Goal: Transaction & Acquisition: Download file/media

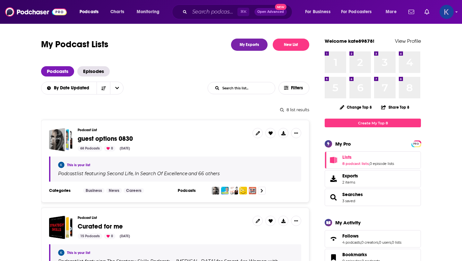
click at [450, 10] on img "Logged in as kate89878" at bounding box center [447, 12] width 14 height 14
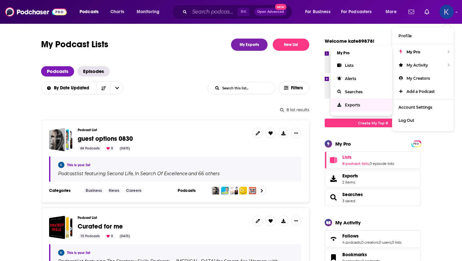
click at [350, 106] on link "Exports" at bounding box center [362, 104] width 62 height 13
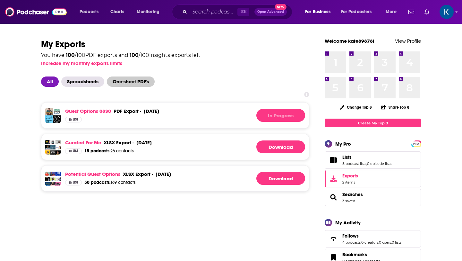
click at [146, 81] on span "One-sheet PDF's" at bounding box center [131, 81] width 48 height 10
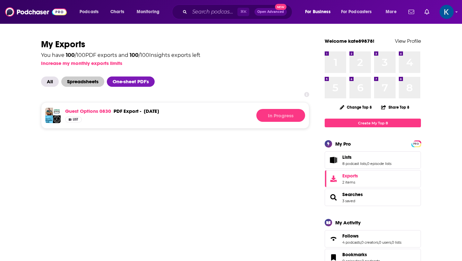
click at [74, 81] on span "Spreadsheets" at bounding box center [82, 81] width 43 height 10
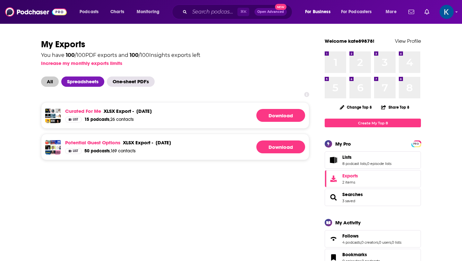
click at [44, 82] on span "All" at bounding box center [50, 81] width 18 height 10
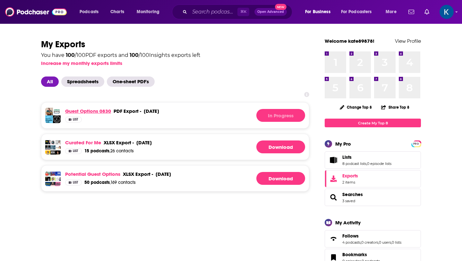
click at [85, 112] on link "guest options 0830" at bounding box center [88, 111] width 46 height 6
click at [89, 83] on span "Spreadsheets" at bounding box center [82, 81] width 43 height 10
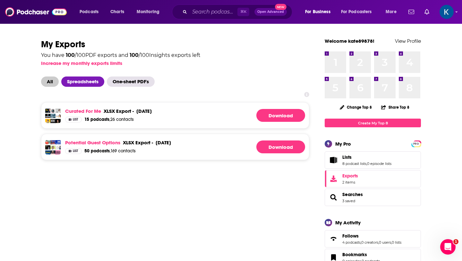
click at [47, 83] on span "All" at bounding box center [50, 81] width 18 height 10
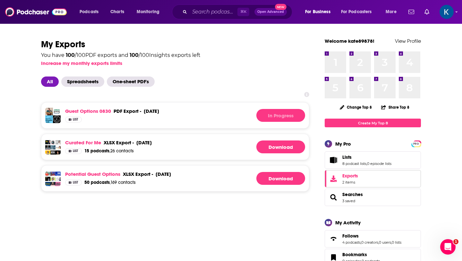
click at [352, 173] on span "Exports" at bounding box center [350, 176] width 16 height 6
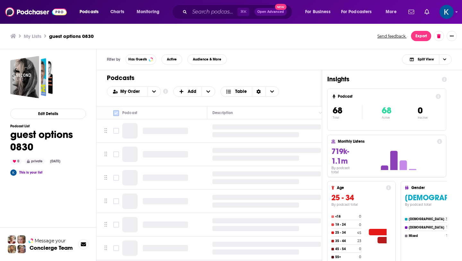
click at [115, 111] on input "Toggle select all" at bounding box center [116, 113] width 6 height 6
checkbox input "true"
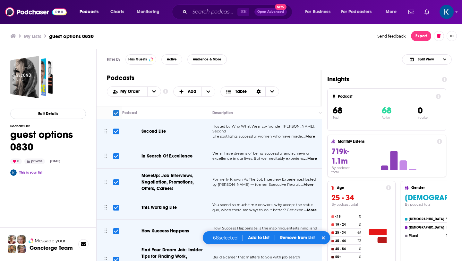
checkbox input "true"
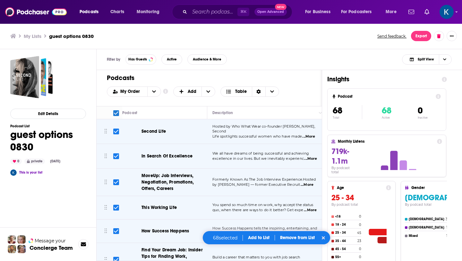
checkbox input "true"
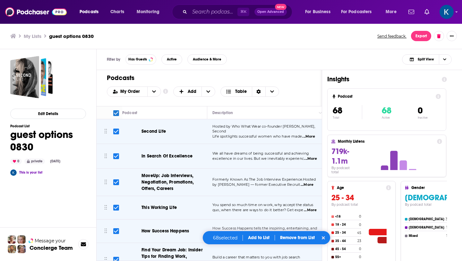
checkbox input "true"
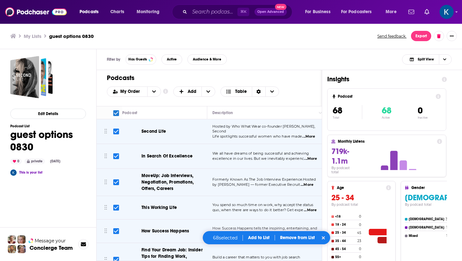
checkbox input "true"
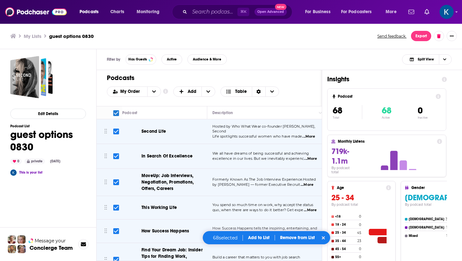
checkbox input "true"
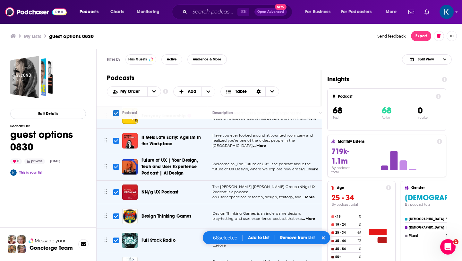
scroll to position [1069, 0]
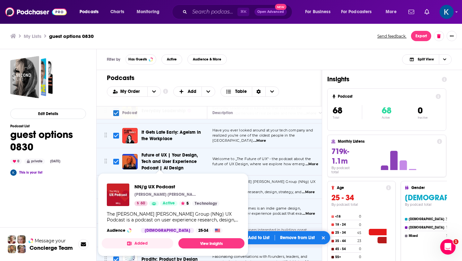
click at [158, 178] on div "NN/g UX Podcast [PERSON_NAME] [PERSON_NAME] Group 60 Active 5 Technology The [P…" at bounding box center [173, 208] width 143 height 60
click at [191, 241] on link "View Insights" at bounding box center [211, 243] width 66 height 10
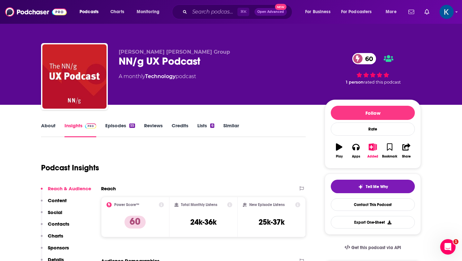
click at [228, 127] on link "Similar" at bounding box center [231, 129] width 16 height 15
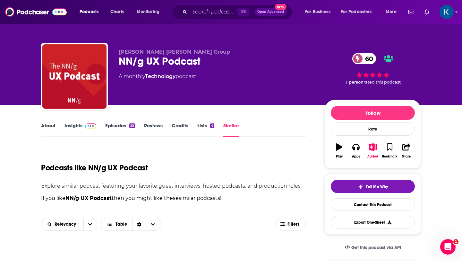
click at [67, 126] on link "Insights" at bounding box center [81, 129] width 32 height 15
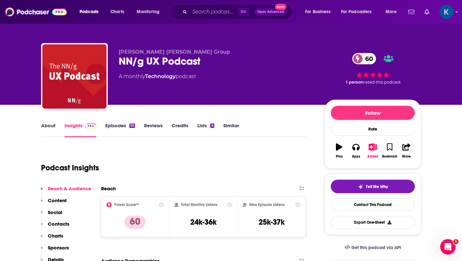
click at [234, 125] on link "Similar" at bounding box center [231, 129] width 16 height 15
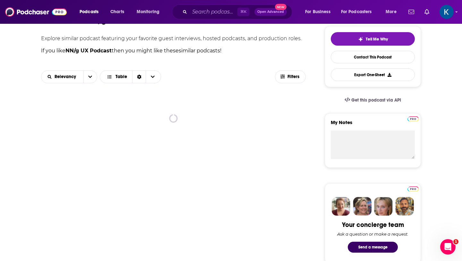
scroll to position [172, 0]
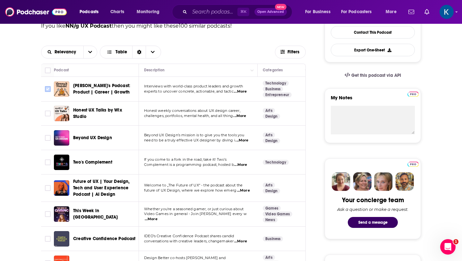
click at [47, 89] on input "Toggle select row" at bounding box center [48, 89] width 6 height 6
checkbox input "true"
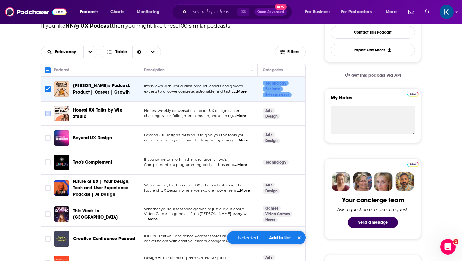
click at [48, 114] on input "Toggle select row" at bounding box center [48, 113] width 6 height 6
checkbox input "true"
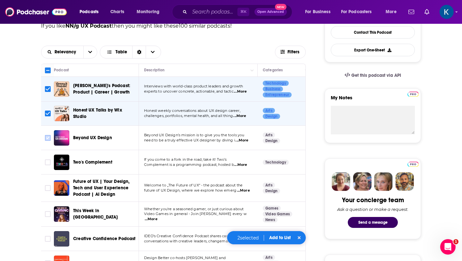
click at [47, 138] on input "Toggle select row" at bounding box center [48, 138] width 6 height 6
checkbox input "true"
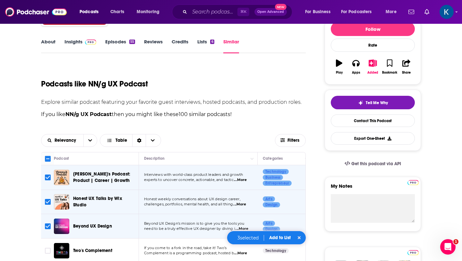
scroll to position [88, 0]
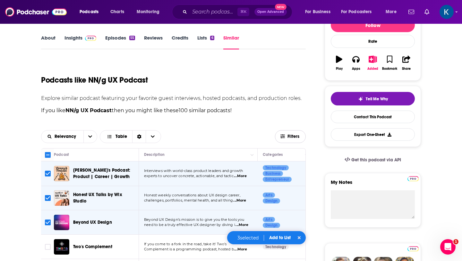
click at [285, 140] on button "Filters" at bounding box center [290, 136] width 31 height 13
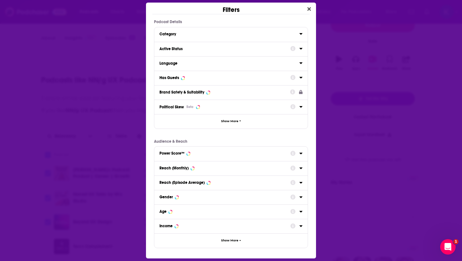
click at [208, 47] on div "Active Status" at bounding box center [223, 49] width 127 height 4
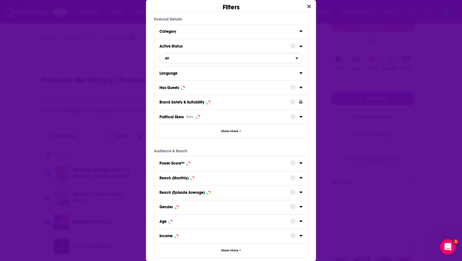
click at [172, 58] on span "All" at bounding box center [228, 58] width 136 height 8
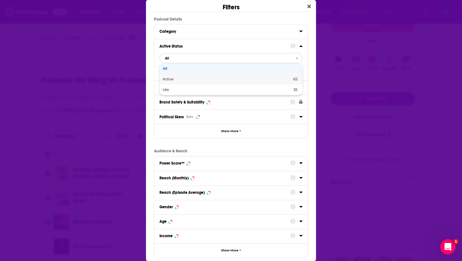
click at [171, 81] on div "Active 65" at bounding box center [231, 79] width 143 height 11
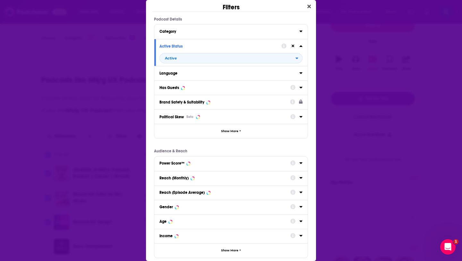
click at [179, 88] on div "Has Guests" at bounding box center [223, 87] width 127 height 4
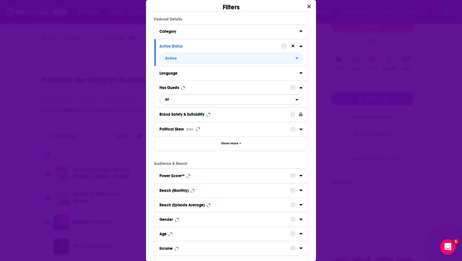
click at [188, 102] on span "All" at bounding box center [228, 99] width 136 height 8
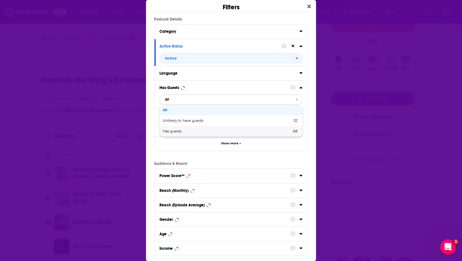
click at [179, 134] on div "Has guests 68" at bounding box center [231, 131] width 143 height 11
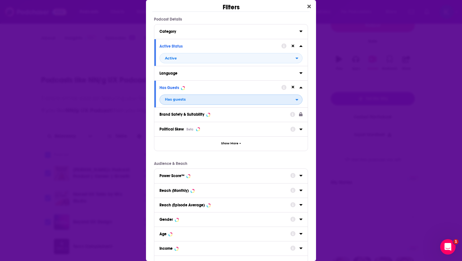
scroll to position [47, 0]
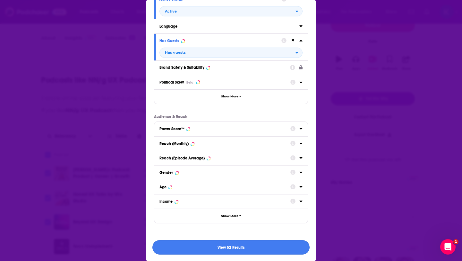
click at [208, 251] on button "View 52 Results" at bounding box center [230, 247] width 157 height 14
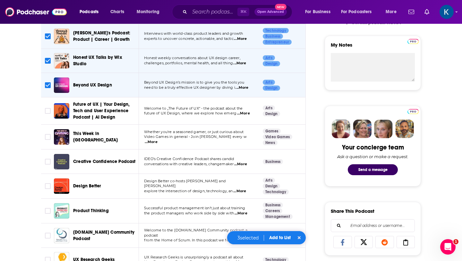
scroll to position [225, 0]
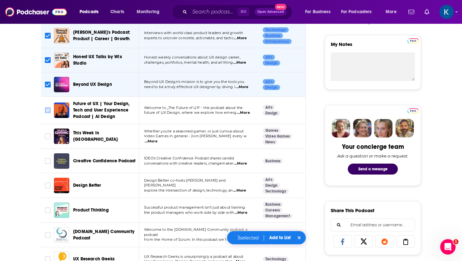
click at [47, 108] on input "Toggle select row" at bounding box center [48, 110] width 6 height 6
checkbox input "true"
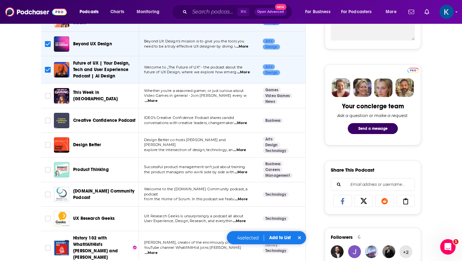
scroll to position [272, 0]
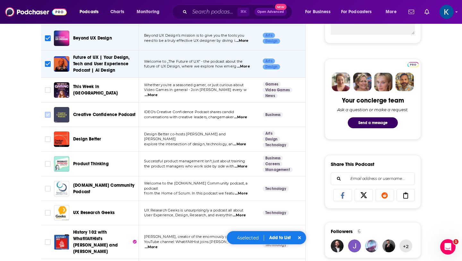
click at [49, 114] on input "Toggle select row" at bounding box center [48, 115] width 6 height 6
checkbox input "true"
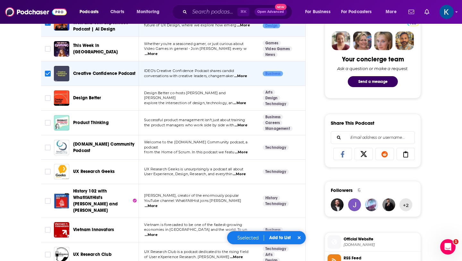
scroll to position [314, 0]
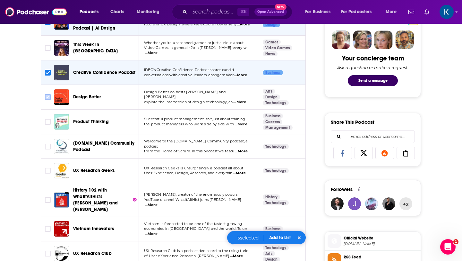
click at [47, 97] on input "Toggle select row" at bounding box center [48, 97] width 6 height 6
checkbox input "true"
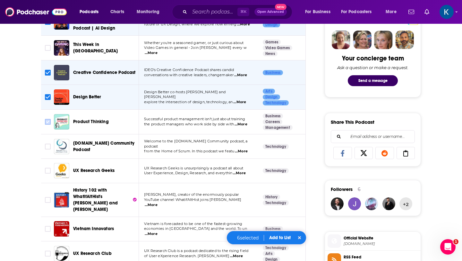
click at [47, 120] on input "Toggle select row" at bounding box center [48, 122] width 6 height 6
checkbox input "true"
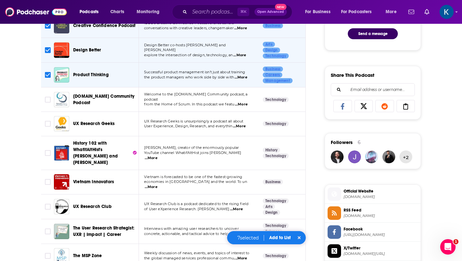
scroll to position [364, 0]
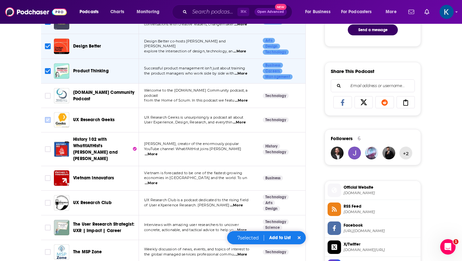
click at [48, 120] on input "Toggle select row" at bounding box center [48, 120] width 6 height 6
checkbox input "true"
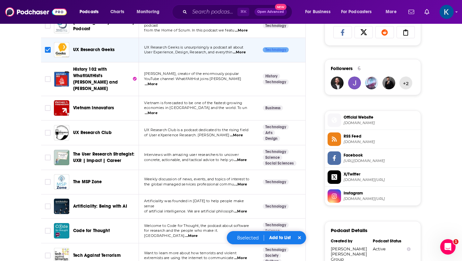
scroll to position [439, 0]
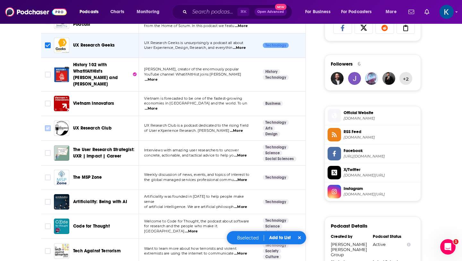
click at [48, 125] on input "Toggle select row" at bounding box center [48, 128] width 6 height 6
checkbox input "true"
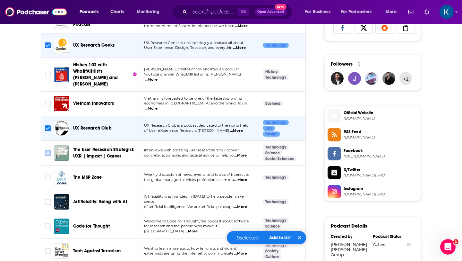
click at [46, 150] on input "Toggle select row" at bounding box center [48, 153] width 6 height 6
checkbox input "true"
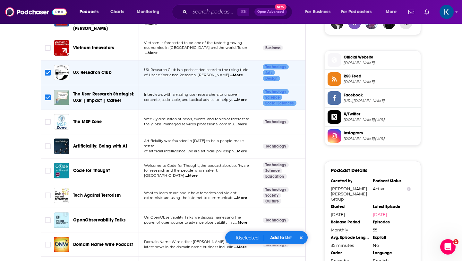
scroll to position [509, 0]
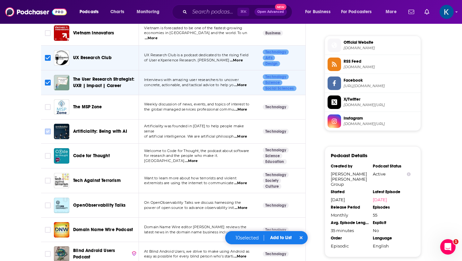
click at [47, 128] on input "Toggle select row" at bounding box center [48, 131] width 6 height 6
checkbox input "true"
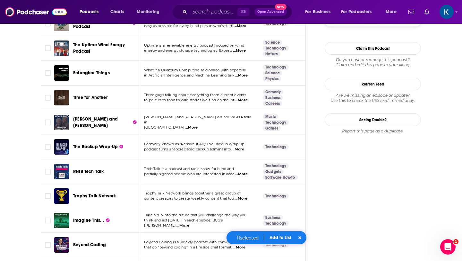
scroll to position [740, 0]
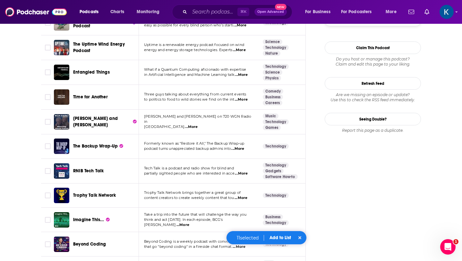
click at [185, 124] on span "...More" at bounding box center [191, 126] width 13 height 5
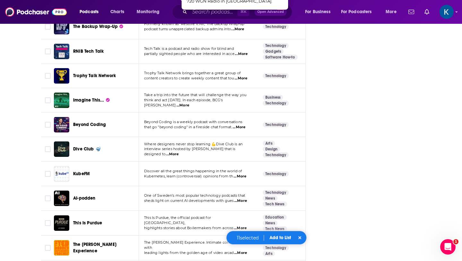
scroll to position [860, 0]
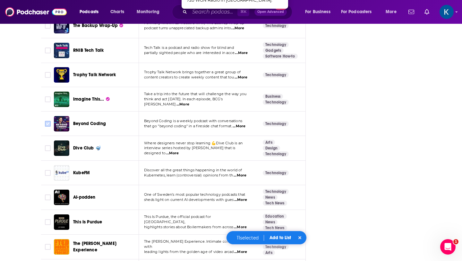
click at [50, 121] on input "Toggle select row" at bounding box center [48, 124] width 6 height 6
checkbox input "true"
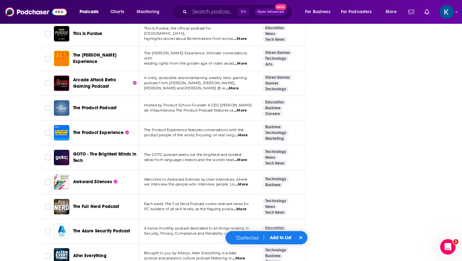
scroll to position [1049, 0]
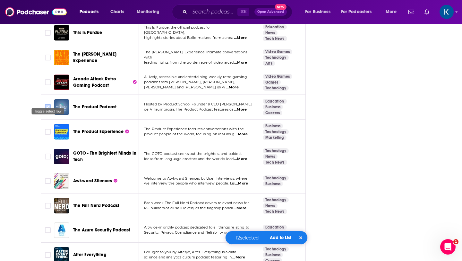
click at [47, 104] on input "Toggle select row" at bounding box center [48, 107] width 6 height 6
checkbox input "true"
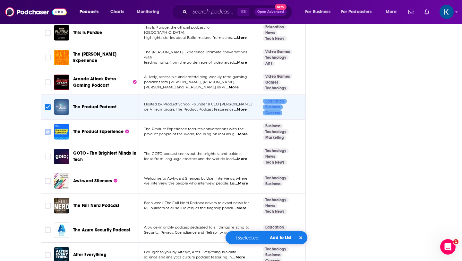
click at [47, 129] on input "Toggle select row" at bounding box center [48, 132] width 6 height 6
checkbox input "true"
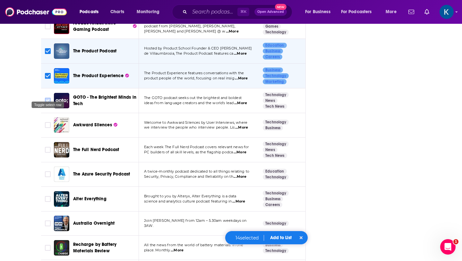
scroll to position [1107, 0]
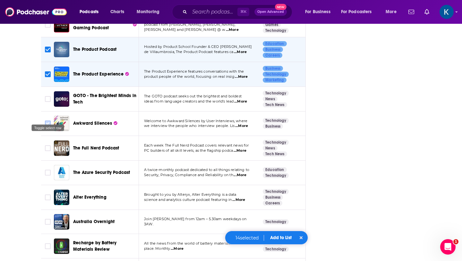
click at [48, 120] on input "Toggle select row" at bounding box center [48, 123] width 6 height 6
checkbox input "true"
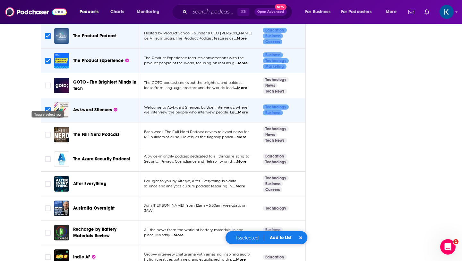
scroll to position [1124, 0]
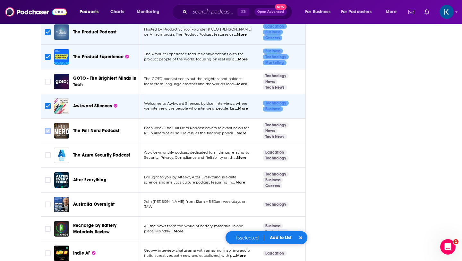
click at [47, 128] on input "Toggle select row" at bounding box center [48, 131] width 6 height 6
checkbox input "true"
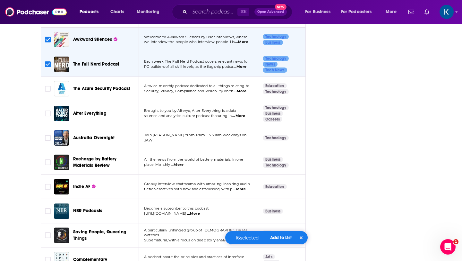
scroll to position [1195, 0]
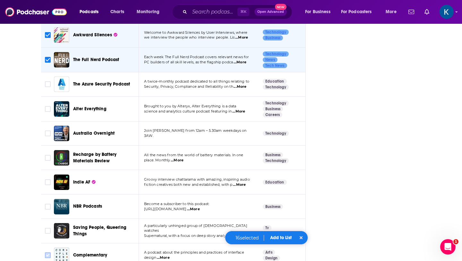
click at [49, 252] on input "Toggle select row" at bounding box center [48, 255] width 6 height 6
checkbox input "true"
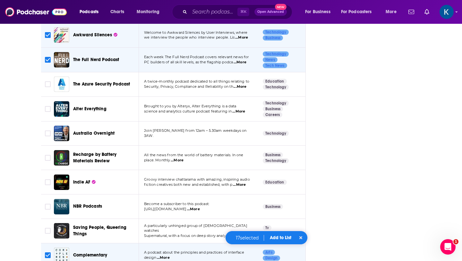
click at [286, 237] on button "Add to List" at bounding box center [281, 237] width 32 height 5
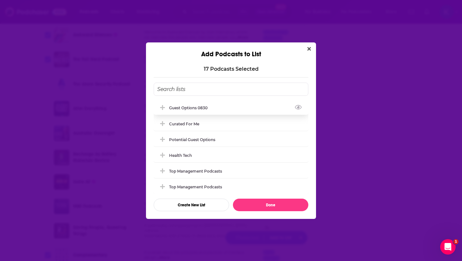
click at [203, 108] on div "guest options 0830" at bounding box center [190, 107] width 42 height 5
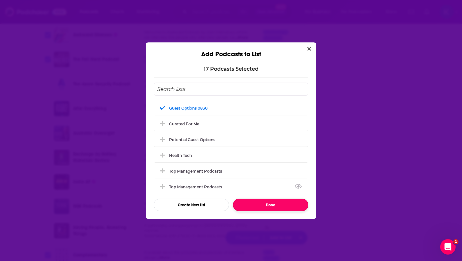
click at [278, 205] on button "Done" at bounding box center [270, 204] width 75 height 13
checkbox input "false"
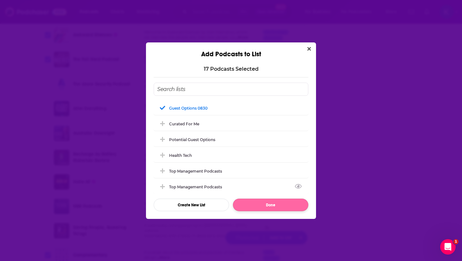
checkbox input "false"
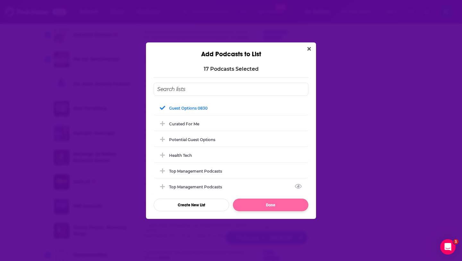
checkbox input "false"
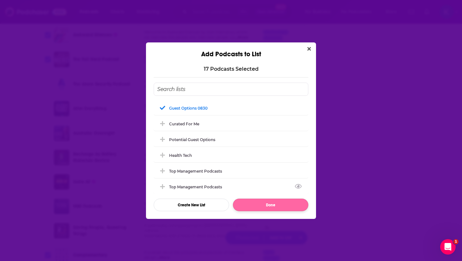
checkbox input "false"
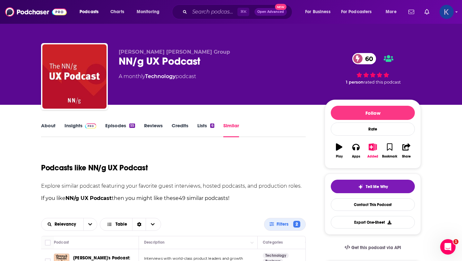
click at [444, 15] on img "Logged in as kate89878" at bounding box center [447, 12] width 14 height 14
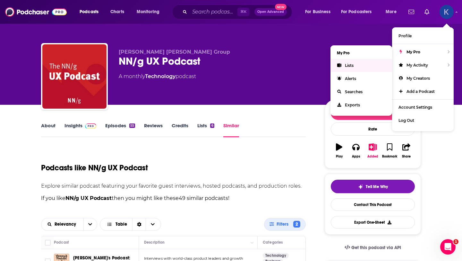
click at [341, 66] on icon "Show profile menu" at bounding box center [339, 65] width 5 height 4
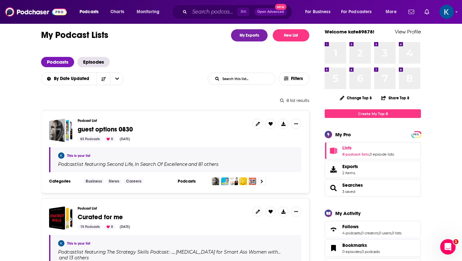
scroll to position [10, 0]
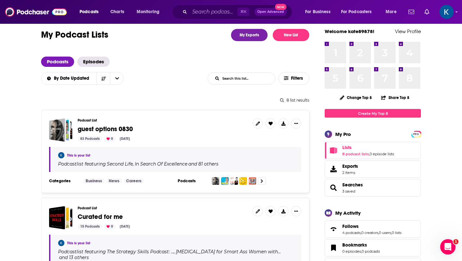
click at [104, 128] on span "guest options 0830" at bounding box center [105, 129] width 55 height 8
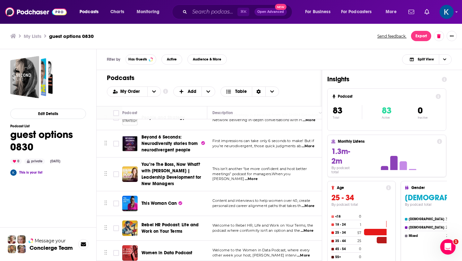
scroll to position [689, 0]
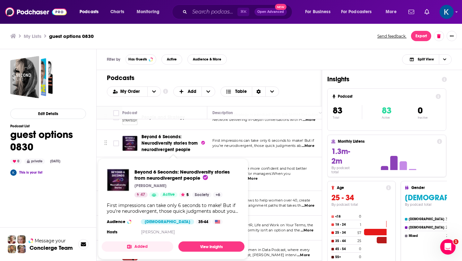
click at [173, 145] on span "Beyond 6 Seconds: Neurodiversity stories from neurodivergent people" at bounding box center [171, 143] width 58 height 19
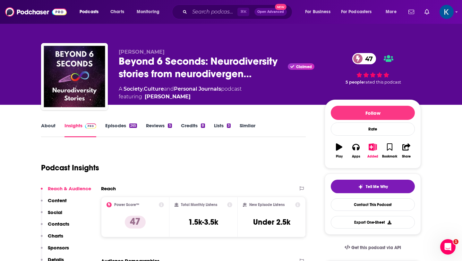
click at [252, 125] on link "Similar" at bounding box center [248, 129] width 16 height 15
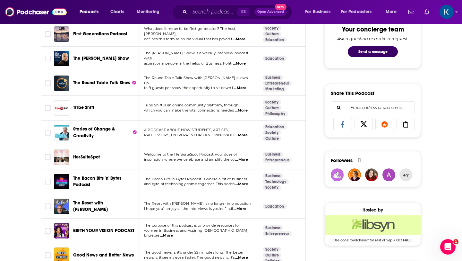
scroll to position [346, 0]
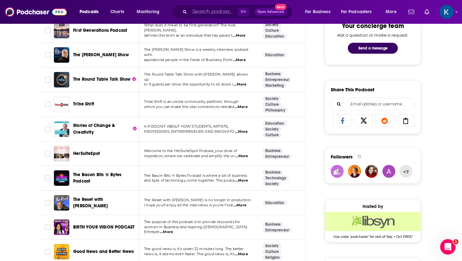
click at [243, 156] on span "...More" at bounding box center [241, 155] width 13 height 5
click at [47, 156] on icon "Toggle select row" at bounding box center [48, 154] width 8 height 8
click at [49, 153] on input "Toggle select row" at bounding box center [48, 154] width 6 height 6
checkbox input "true"
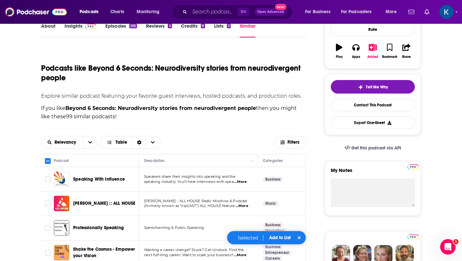
scroll to position [111, 0]
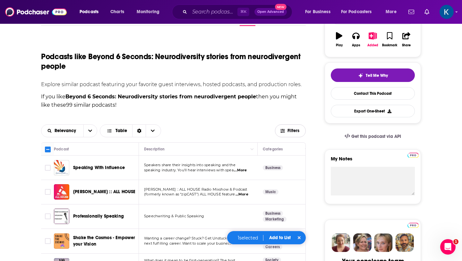
click at [287, 133] on button "Filters" at bounding box center [290, 130] width 31 height 13
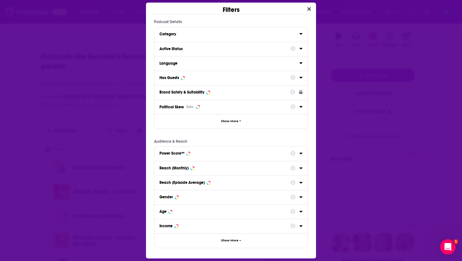
scroll to position [0, 0]
click at [174, 47] on div "Active Status" at bounding box center [223, 49] width 127 height 4
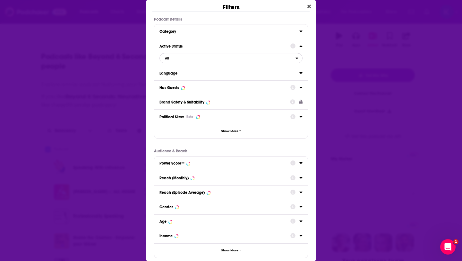
click at [195, 58] on span "All" at bounding box center [228, 58] width 136 height 8
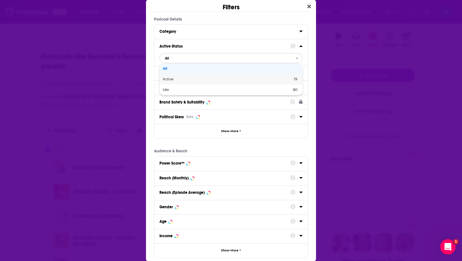
click at [174, 81] on span "Active" at bounding box center [198, 79] width 70 height 4
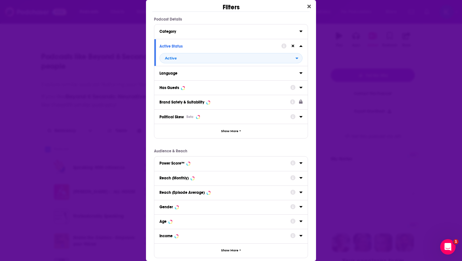
click at [172, 86] on div "Has Guests" at bounding box center [170, 87] width 20 height 4
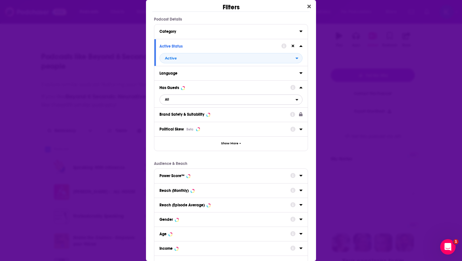
click at [211, 102] on span "All" at bounding box center [228, 99] width 136 height 8
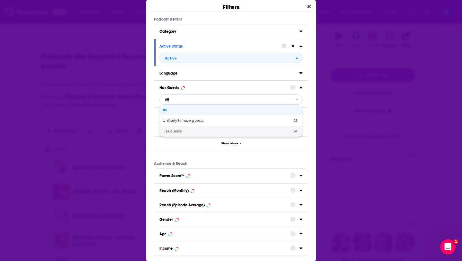
click at [183, 133] on span "Has guests" at bounding box center [200, 131] width 74 height 4
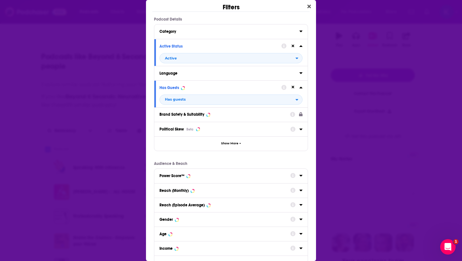
click at [177, 177] on div "Power Score™" at bounding box center [172, 175] width 25 height 4
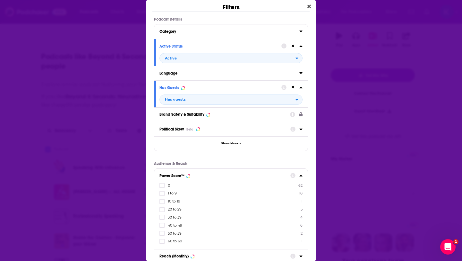
click at [176, 218] on span "30 to 39" at bounding box center [175, 217] width 14 height 4
click at [162, 219] on input "multiSelectOption-30-4" at bounding box center [162, 219] width 0 height 0
click at [175, 225] on span "40 to 49" at bounding box center [175, 225] width 14 height 4
click at [162, 227] on input "multiSelectOption-40-5" at bounding box center [162, 227] width 0 height 0
click at [175, 234] on span "50 to 59" at bounding box center [175, 233] width 14 height 4
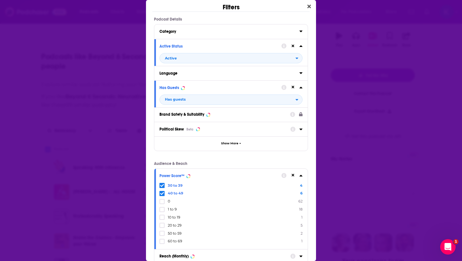
click at [162, 235] on input "multiSelectOption-50-6" at bounding box center [162, 235] width 0 height 0
click at [175, 240] on span "60 to 69" at bounding box center [175, 240] width 14 height 4
click at [162, 243] on input "multiSelectOption-60-7" at bounding box center [162, 243] width 0 height 0
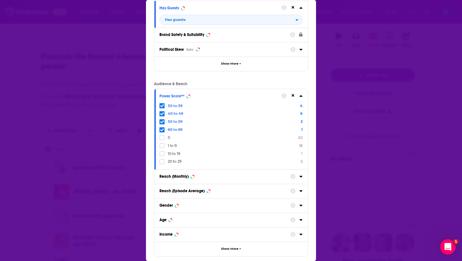
scroll to position [112, 0]
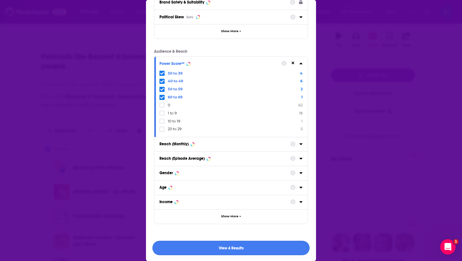
click at [220, 248] on button "View 4 Results" at bounding box center [230, 247] width 157 height 14
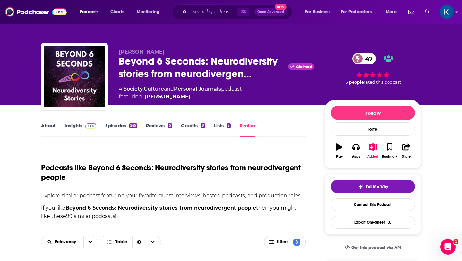
scroll to position [111, 0]
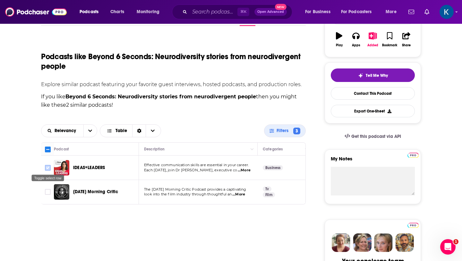
click at [50, 166] on input "Toggle select row" at bounding box center [48, 168] width 6 height 6
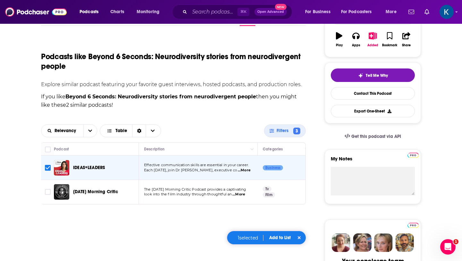
click at [281, 236] on button "Add to List" at bounding box center [280, 237] width 32 height 5
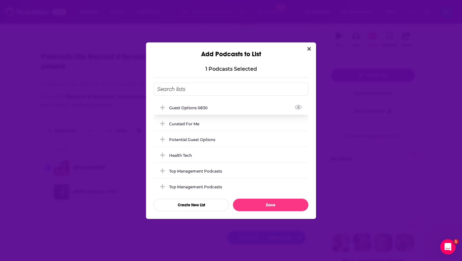
click at [201, 103] on div "guest options 0830" at bounding box center [231, 107] width 155 height 14
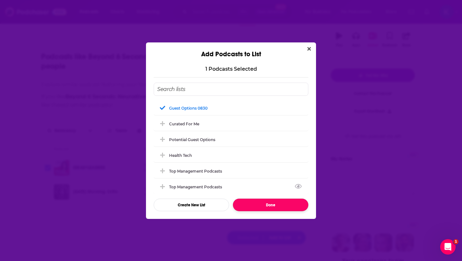
click at [259, 205] on button "Done" at bounding box center [270, 204] width 75 height 13
checkbox input "false"
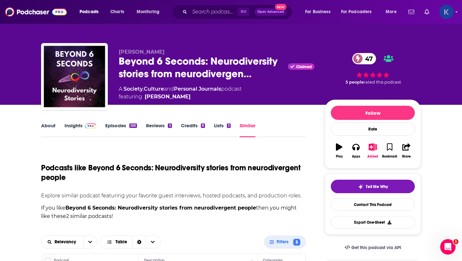
click at [448, 15] on img "Logged in as kate89878" at bounding box center [447, 12] width 14 height 14
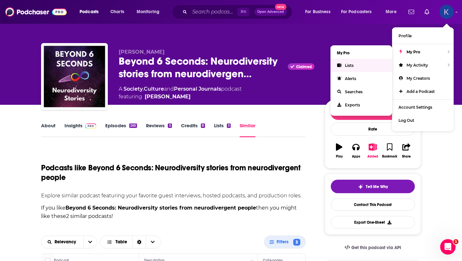
click at [346, 62] on link "Lists" at bounding box center [362, 65] width 62 height 13
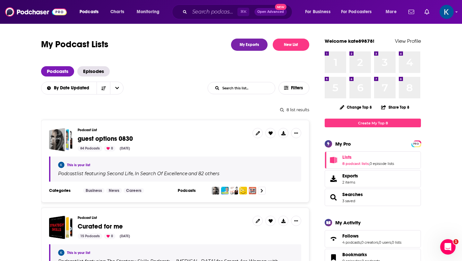
click at [113, 139] on span "guest options 0830" at bounding box center [105, 138] width 55 height 8
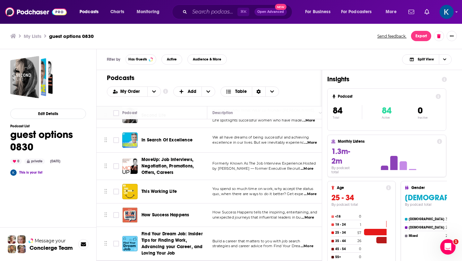
scroll to position [16, 0]
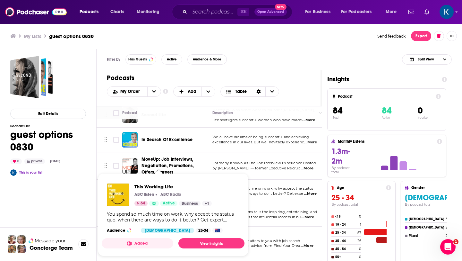
click at [157, 163] on span "MoveUp: Job Interviews, Negotiation, Promotions, Offers, Careers" at bounding box center [168, 165] width 52 height 18
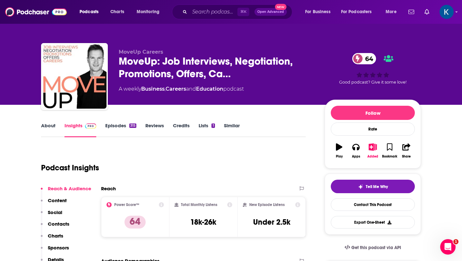
click at [233, 124] on link "Similar" at bounding box center [232, 129] width 16 height 15
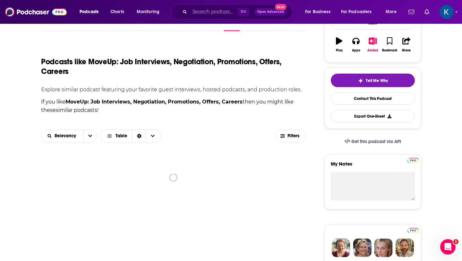
scroll to position [114, 0]
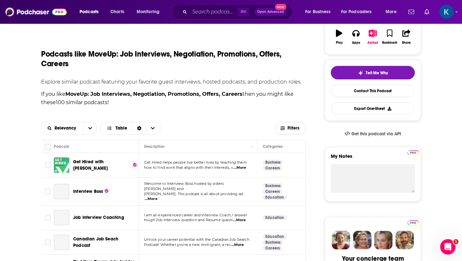
click at [290, 126] on span "Filters" at bounding box center [294, 128] width 13 height 4
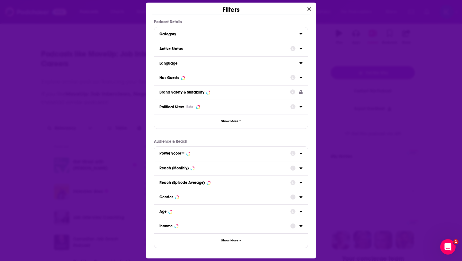
click at [187, 50] on div "Active Status" at bounding box center [223, 49] width 127 height 4
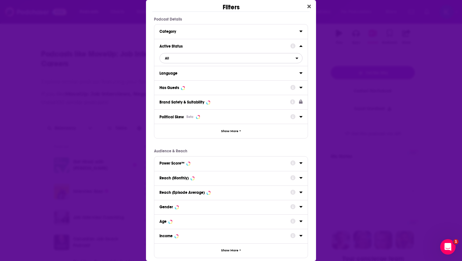
click at [189, 56] on span "All" at bounding box center [228, 58] width 136 height 8
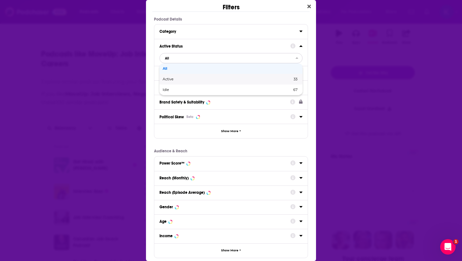
click at [172, 77] on span "Active" at bounding box center [198, 79] width 70 height 4
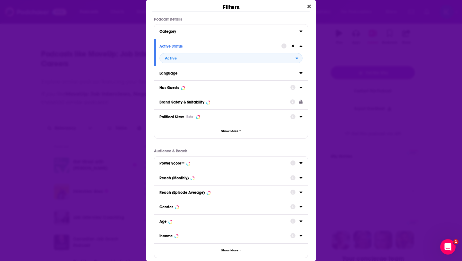
click at [171, 88] on div "Has Guests" at bounding box center [170, 87] width 20 height 4
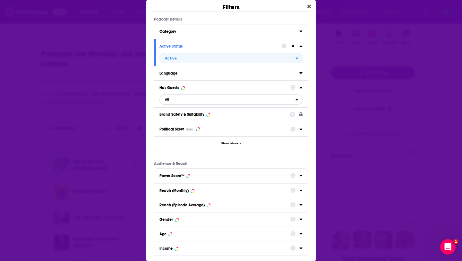
click at [175, 100] on span "All" at bounding box center [228, 99] width 136 height 8
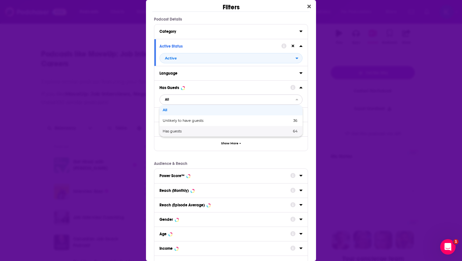
click at [170, 131] on span "Has guests" at bounding box center [200, 131] width 74 height 4
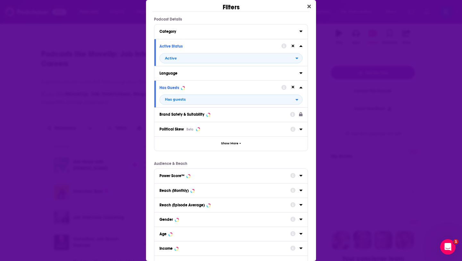
click at [179, 176] on div "Power Score™" at bounding box center [172, 175] width 25 height 4
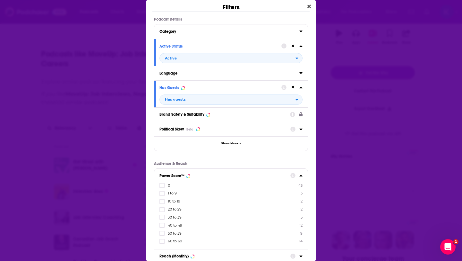
click at [171, 226] on span "40 to 49" at bounding box center [175, 225] width 14 height 4
click at [162, 227] on input "multiSelectOption-40-5" at bounding box center [162, 227] width 0 height 0
click at [173, 233] on span "50 to 59" at bounding box center [175, 233] width 14 height 4
click at [162, 235] on input "multiSelectOption-50-6" at bounding box center [162, 235] width 0 height 0
click at [173, 241] on span "60 to 69" at bounding box center [175, 240] width 14 height 4
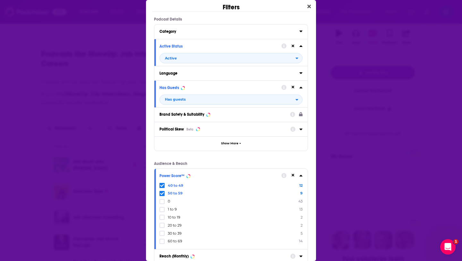
click at [162, 243] on input "multiSelectOption-60-7" at bounding box center [162, 243] width 0 height 0
click at [171, 239] on span "30 to 39" at bounding box center [175, 240] width 14 height 4
click at [162, 243] on input "multiSelectOption-30-7" at bounding box center [162, 243] width 0 height 0
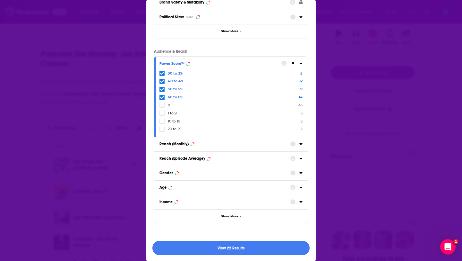
click at [214, 247] on button "View 22 Results" at bounding box center [230, 247] width 157 height 14
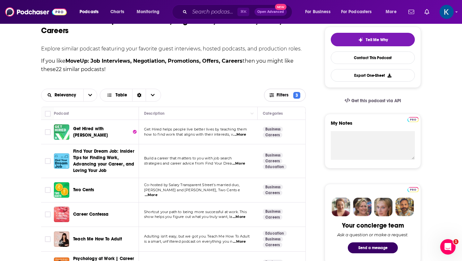
scroll to position [154, 0]
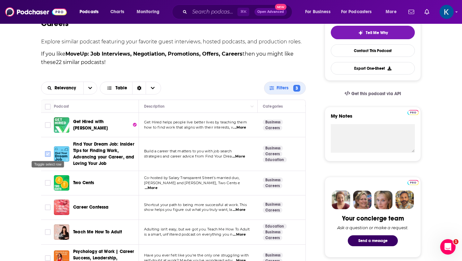
click at [47, 155] on input "Toggle select row" at bounding box center [48, 154] width 6 height 6
checkbox input "true"
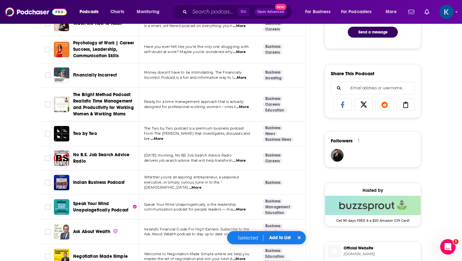
scroll to position [363, 0]
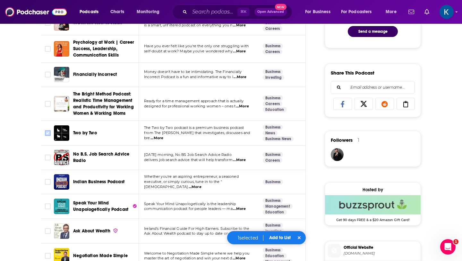
click at [49, 132] on input "Toggle select row" at bounding box center [48, 133] width 6 height 6
checkbox input "true"
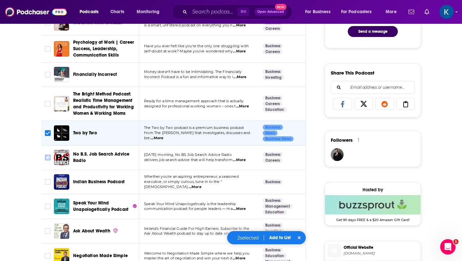
click at [49, 157] on input "Toggle select row" at bounding box center [48, 157] width 6 height 6
checkbox input "true"
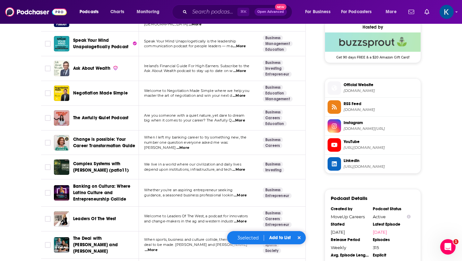
scroll to position [525, 0]
click at [238, 118] on span "...More" at bounding box center [238, 119] width 13 height 5
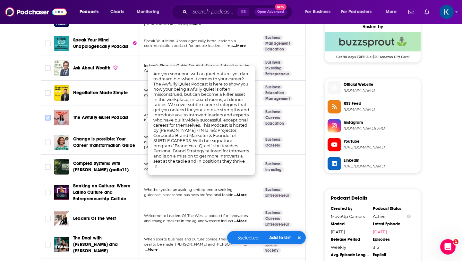
click at [48, 117] on input "Toggle select row" at bounding box center [48, 118] width 6 height 6
checkbox input "true"
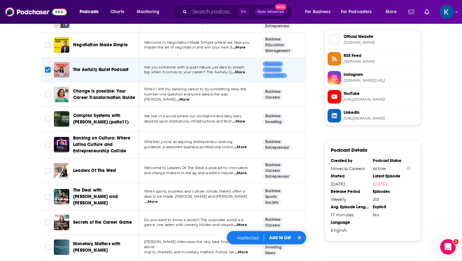
scroll to position [576, 0]
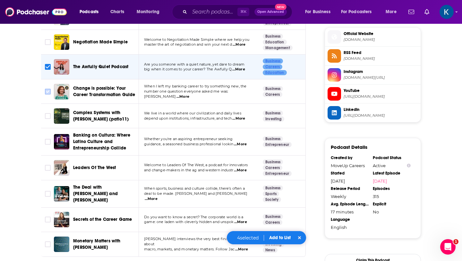
click at [48, 89] on input "Toggle select row" at bounding box center [48, 92] width 6 height 6
checkbox input "true"
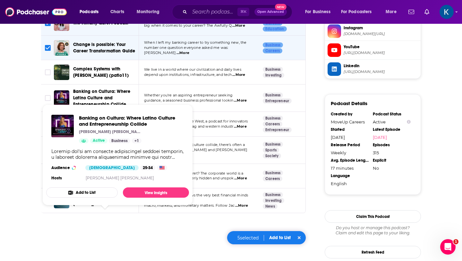
scroll to position [642, 0]
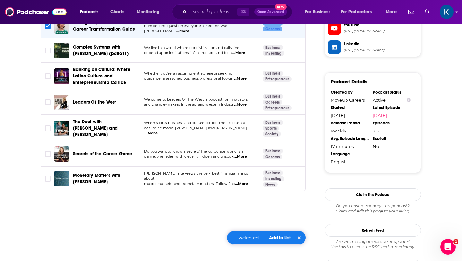
click at [48, 151] on input "Toggle select row" at bounding box center [48, 154] width 6 height 6
checkbox input "true"
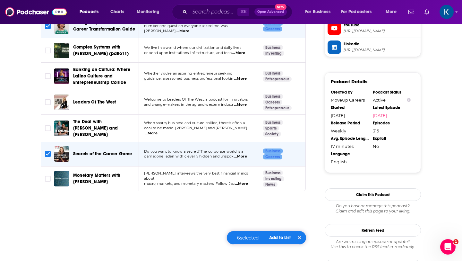
click at [285, 236] on button "Add to List" at bounding box center [280, 237] width 32 height 5
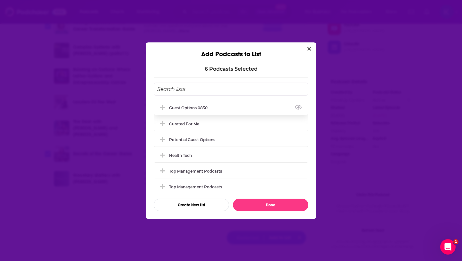
click at [187, 106] on div "guest options 0830" at bounding box center [190, 107] width 42 height 5
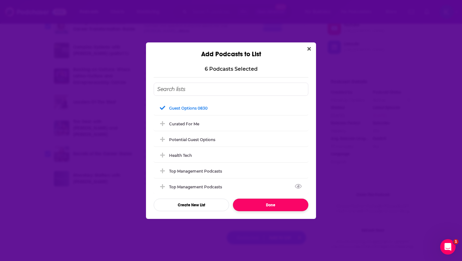
click at [255, 205] on button "Done" at bounding box center [270, 204] width 75 height 13
checkbox input "false"
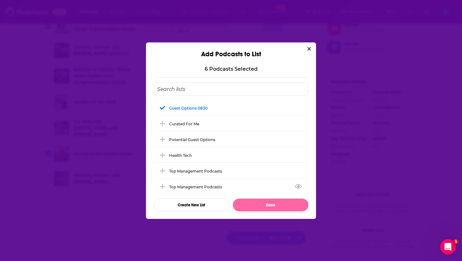
checkbox input "false"
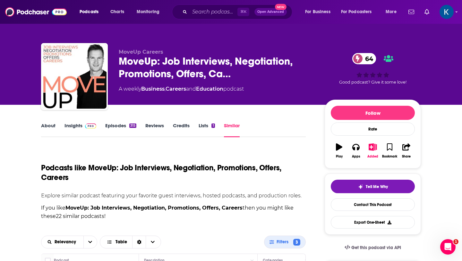
scroll to position [642, 0]
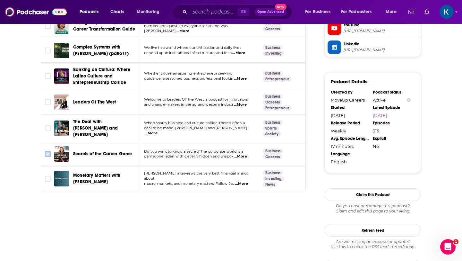
click at [45, 151] on input "Toggle select row" at bounding box center [48, 154] width 6 height 6
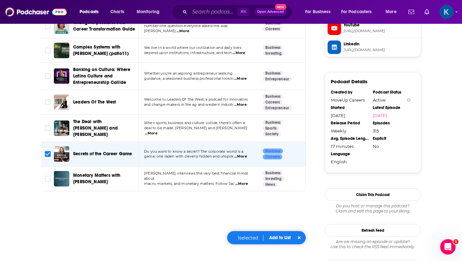
click at [280, 241] on div "1 selected Add to List" at bounding box center [267, 237] width 80 height 14
click at [280, 239] on button "Add to List" at bounding box center [280, 237] width 32 height 5
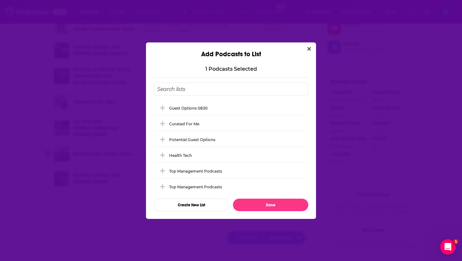
scroll to position [0, 0]
click at [197, 111] on div "guest options 0830" at bounding box center [231, 107] width 155 height 14
click at [276, 207] on button "Done" at bounding box center [270, 204] width 75 height 13
checkbox input "false"
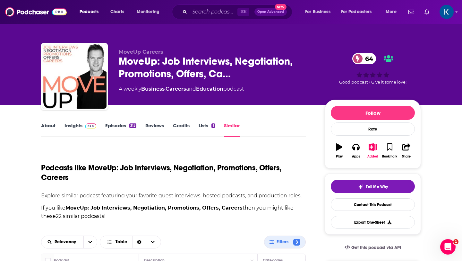
scroll to position [642, 0]
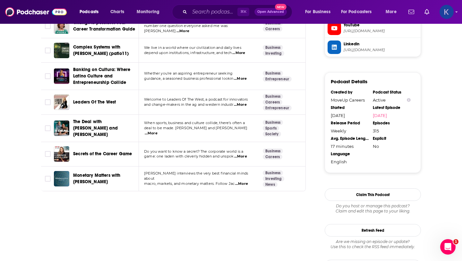
click at [448, 15] on img "Logged in as kate89878" at bounding box center [447, 12] width 14 height 14
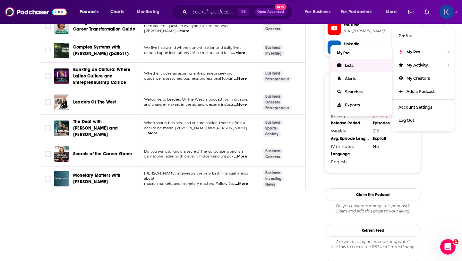
click at [354, 64] on link "Lists" at bounding box center [362, 65] width 62 height 13
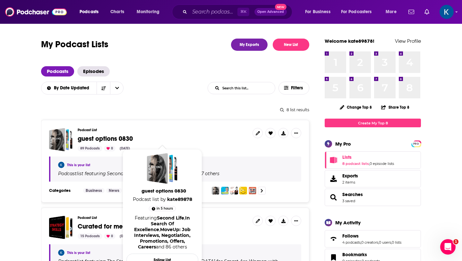
click at [102, 138] on span "guest options 0830" at bounding box center [105, 138] width 55 height 8
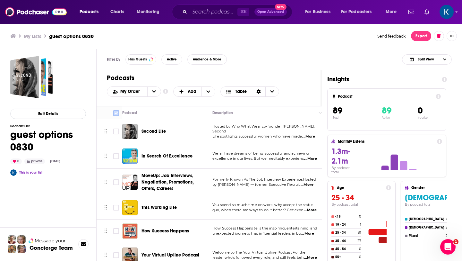
click at [117, 113] on input "Toggle select all" at bounding box center [116, 113] width 6 height 6
checkbox input "true"
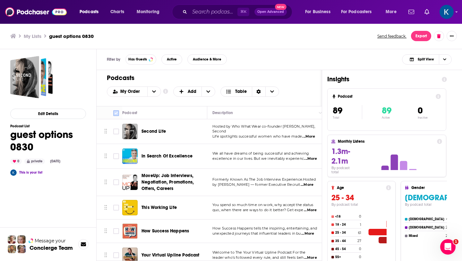
checkbox input "true"
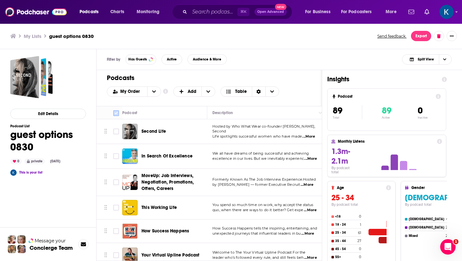
checkbox input "true"
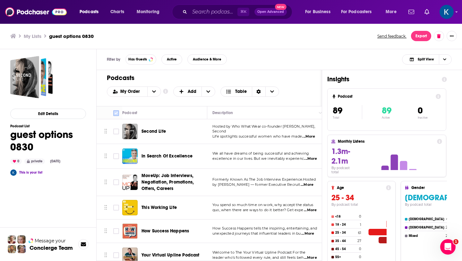
checkbox input "true"
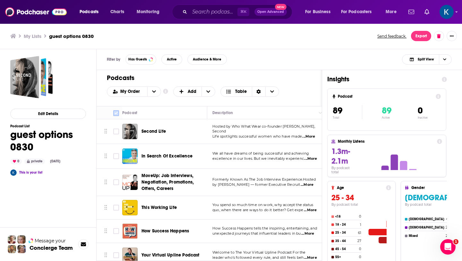
checkbox input "true"
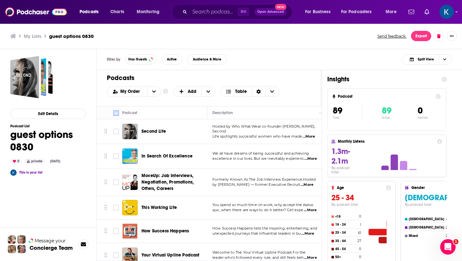
checkbox input "true"
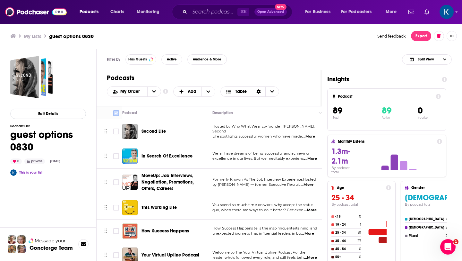
checkbox input "true"
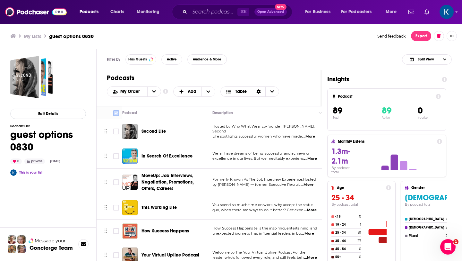
checkbox input "true"
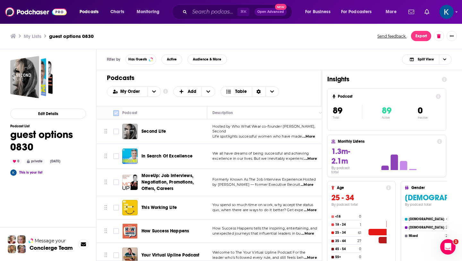
checkbox input "true"
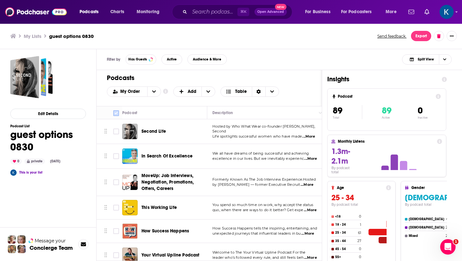
checkbox input "true"
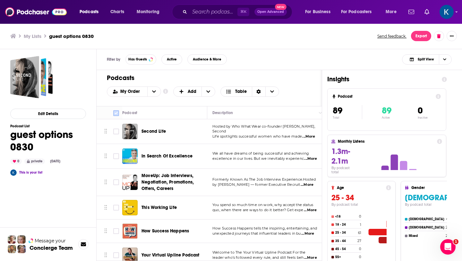
checkbox input "true"
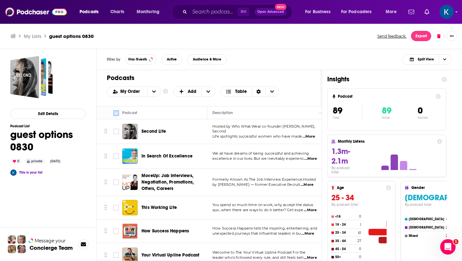
checkbox input "true"
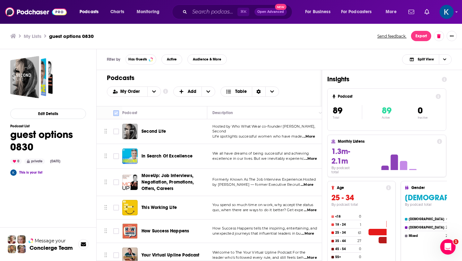
checkbox input "true"
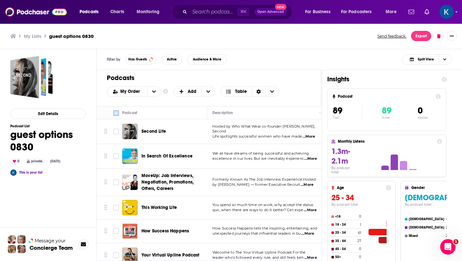
checkbox input "true"
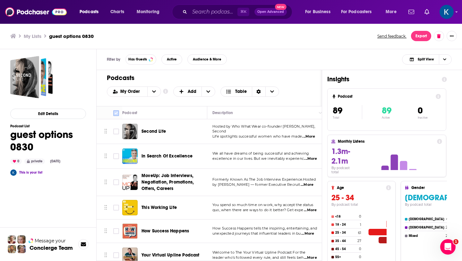
checkbox input "true"
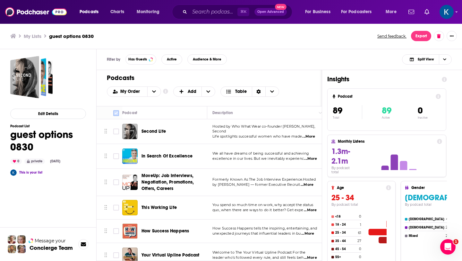
checkbox input "true"
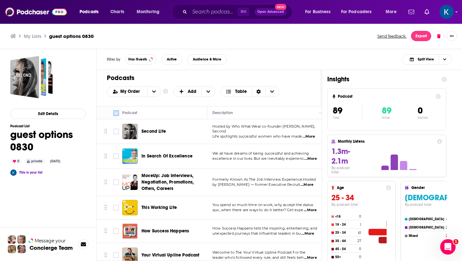
checkbox input "true"
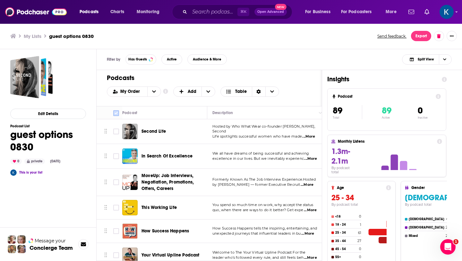
checkbox input "true"
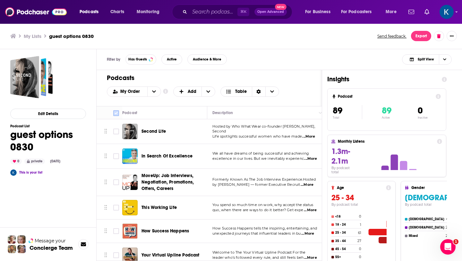
checkbox input "true"
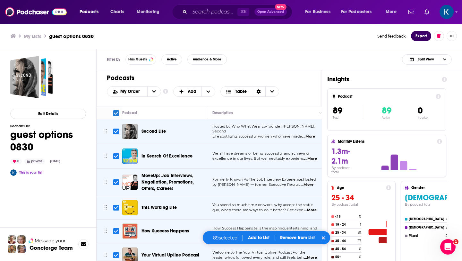
click at [419, 35] on button "Export" at bounding box center [421, 36] width 20 height 10
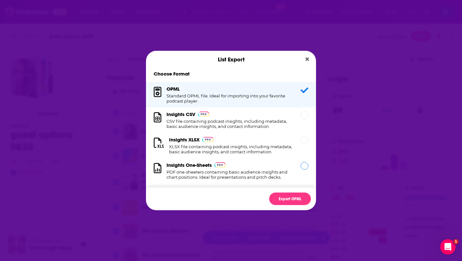
click at [243, 172] on h1 "PDF one-sheeters containing basic audience insights and chart positions. Ideal …" at bounding box center [230, 174] width 126 height 10
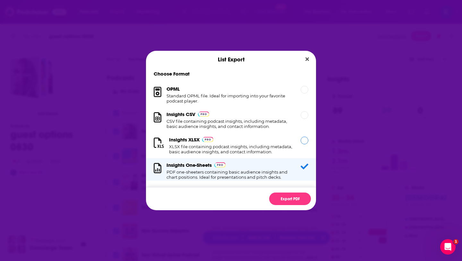
click at [259, 150] on h1 "XLSX file containing podcast insights, including metadata, basic audience insig…" at bounding box center [231, 149] width 124 height 10
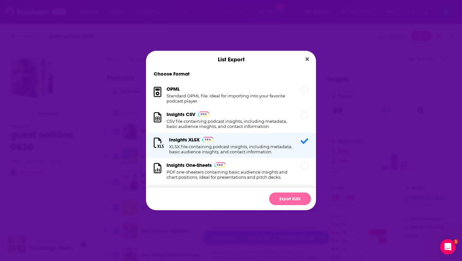
click at [285, 196] on button "Export XLSX" at bounding box center [290, 198] width 42 height 13
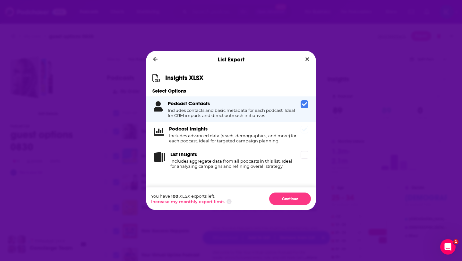
click at [304, 130] on icon "Dialog" at bounding box center [304, 129] width 5 height 4
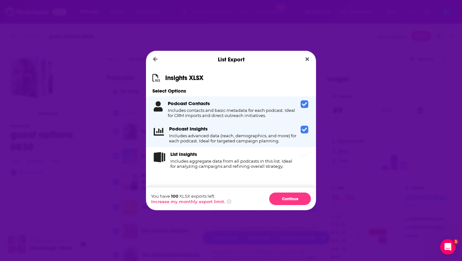
click at [306, 157] on icon "Dialog" at bounding box center [304, 154] width 5 height 5
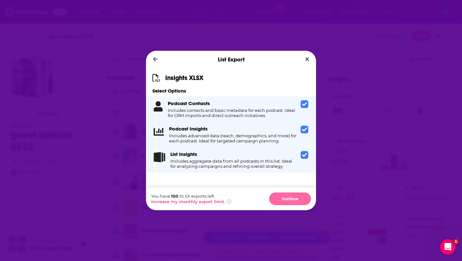
click at [292, 201] on button "Continue" at bounding box center [290, 198] width 42 height 13
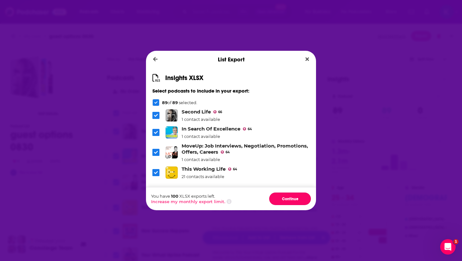
click at [292, 201] on button "Continue" at bounding box center [290, 198] width 42 height 13
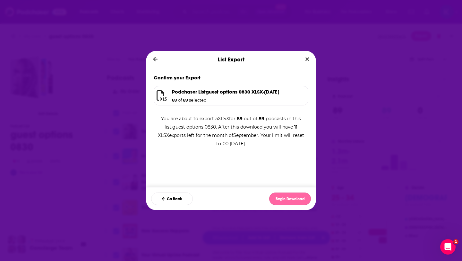
click at [287, 199] on button "Begin Download" at bounding box center [290, 198] width 42 height 13
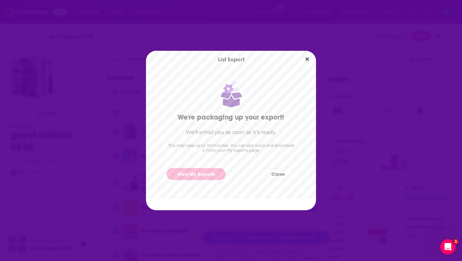
click at [187, 173] on link "View My Exports" at bounding box center [196, 174] width 59 height 12
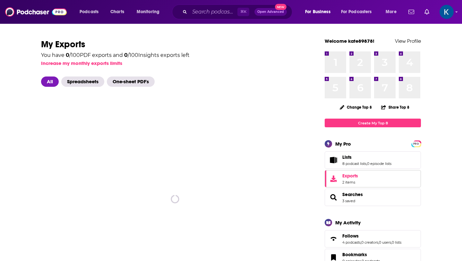
click at [345, 176] on span "Exports" at bounding box center [350, 176] width 16 height 6
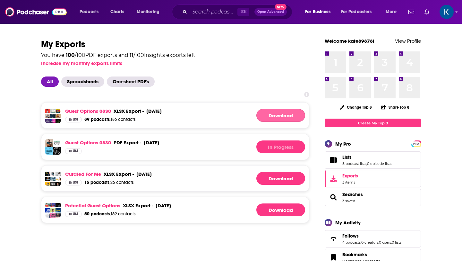
click at [278, 116] on link "Download" at bounding box center [280, 115] width 49 height 13
